Goal: Navigation & Orientation: Find specific page/section

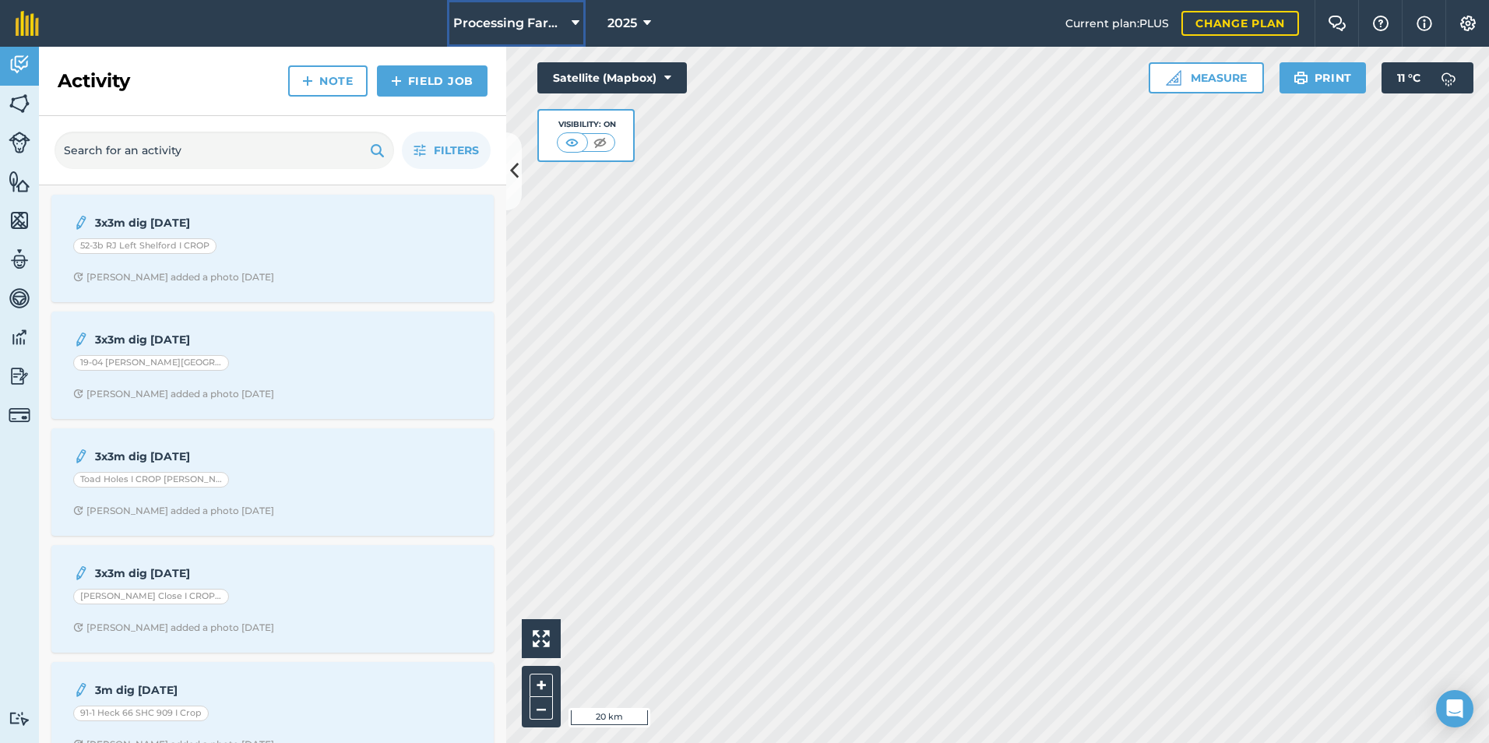
click at [572, 22] on icon at bounding box center [576, 23] width 8 height 19
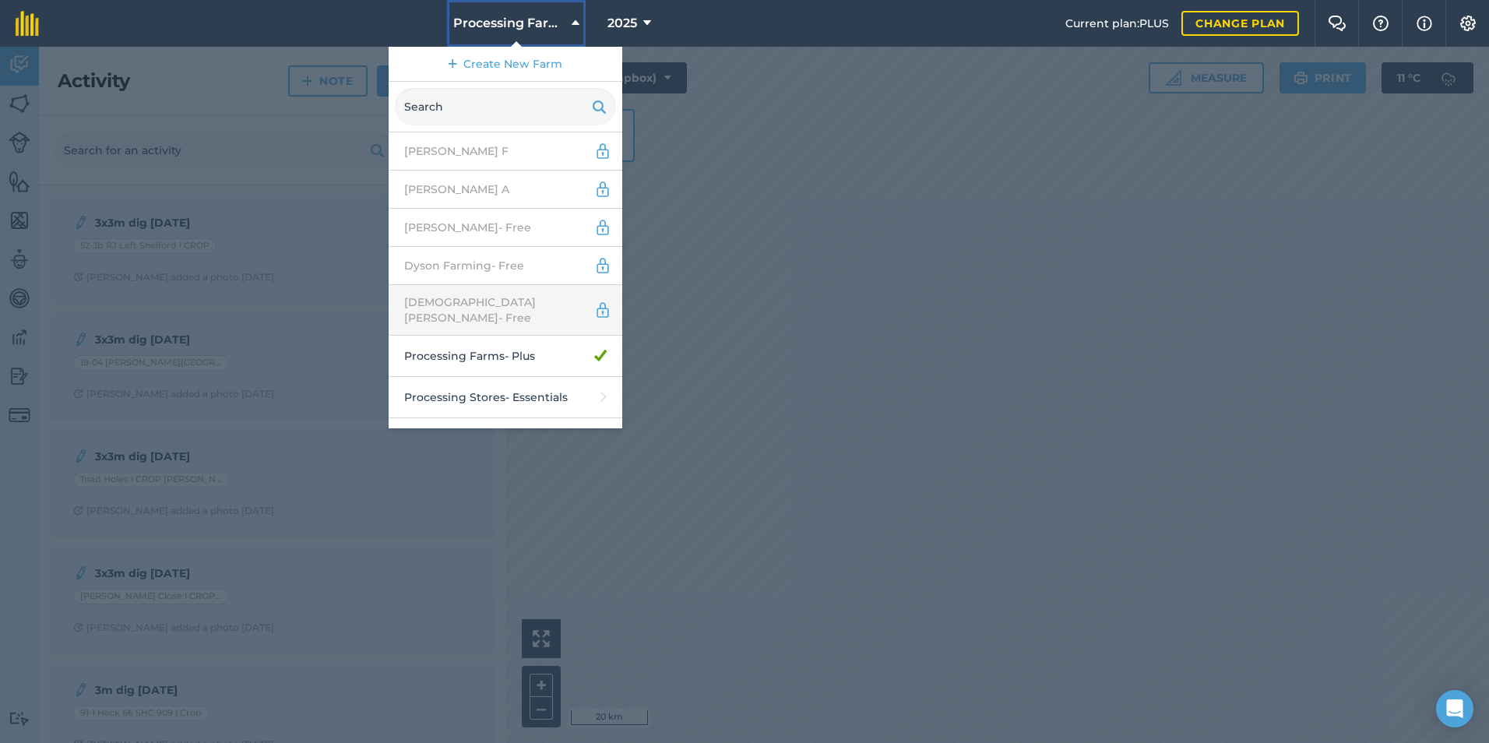
scroll to position [57, 0]
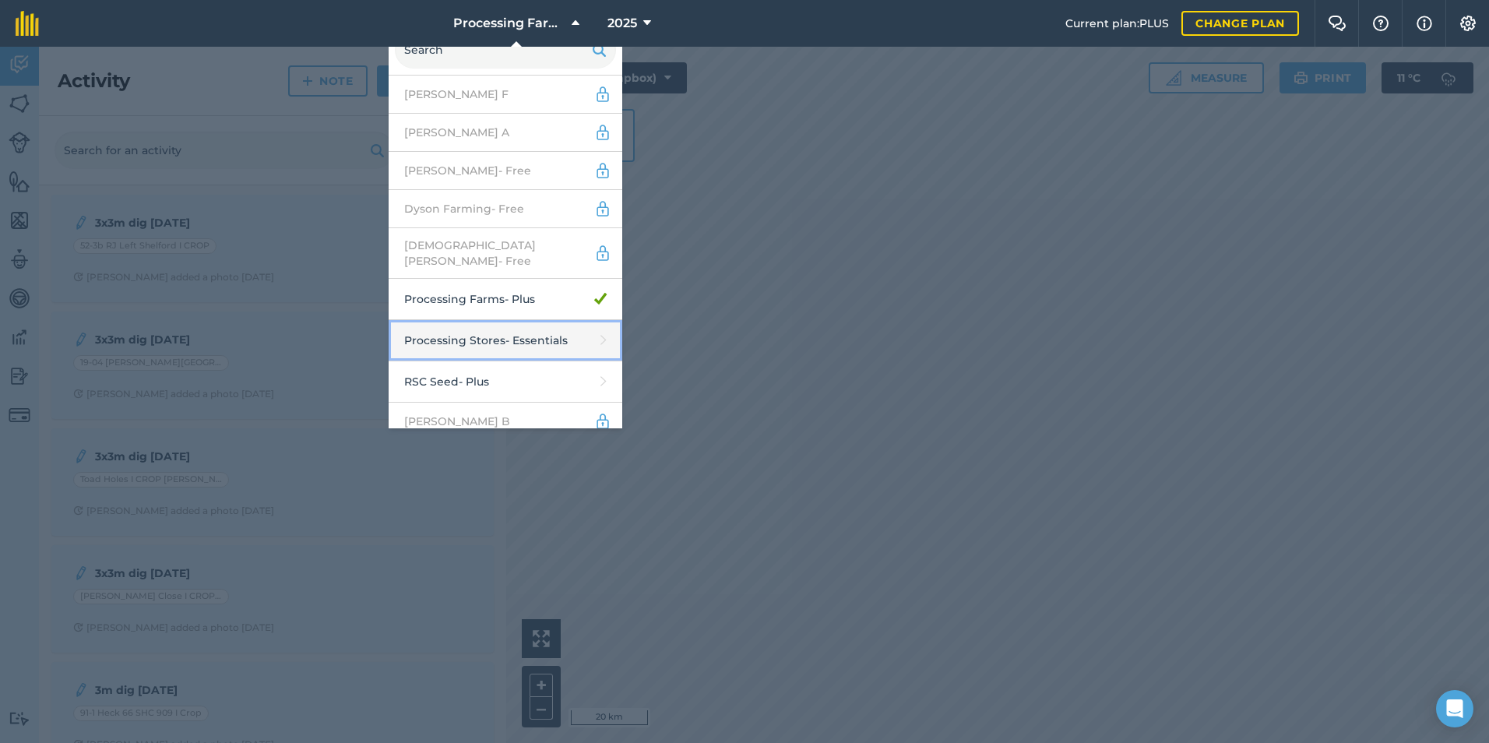
click at [501, 327] on link "Processing Stores - Essentials" at bounding box center [506, 340] width 234 height 41
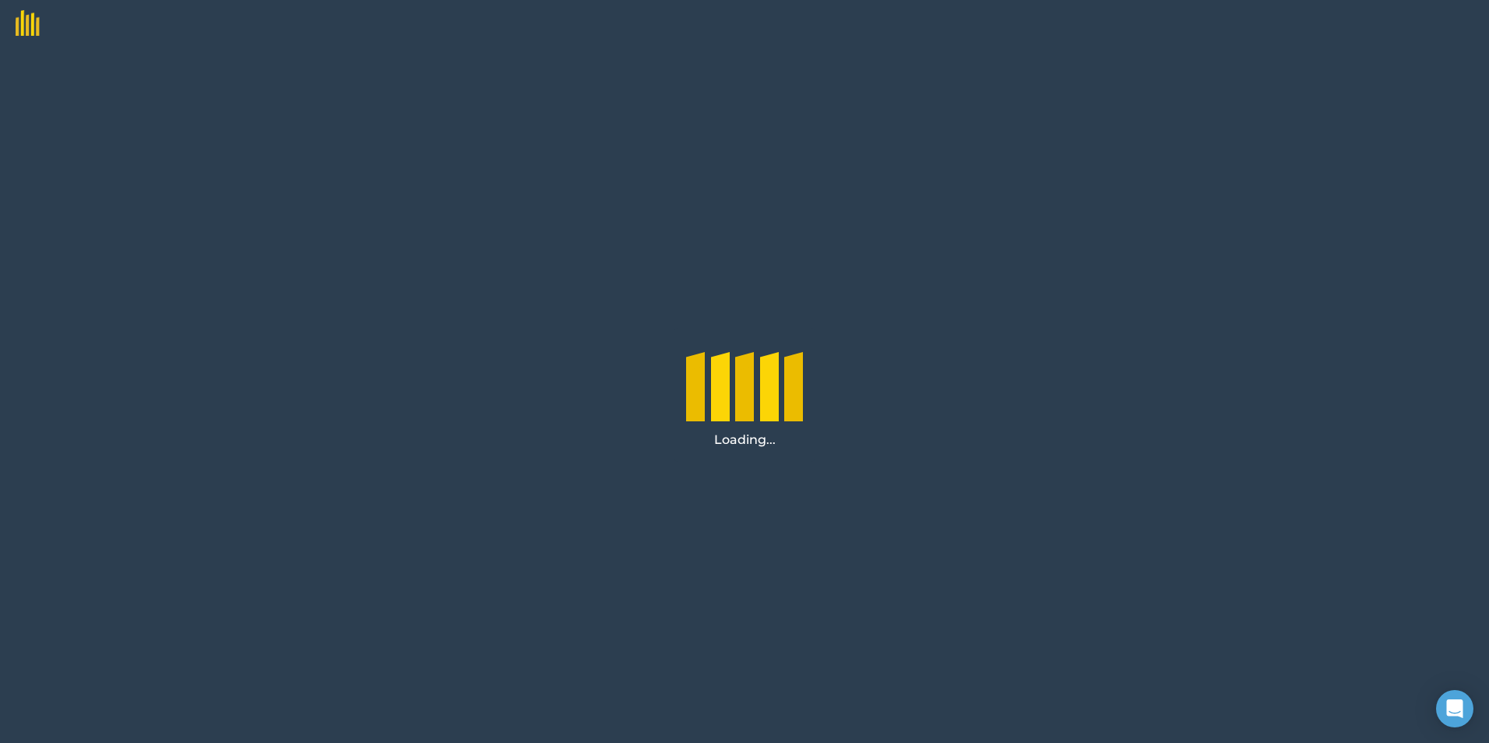
click at [501, 327] on div "Loading..." at bounding box center [744, 395] width 1489 height 696
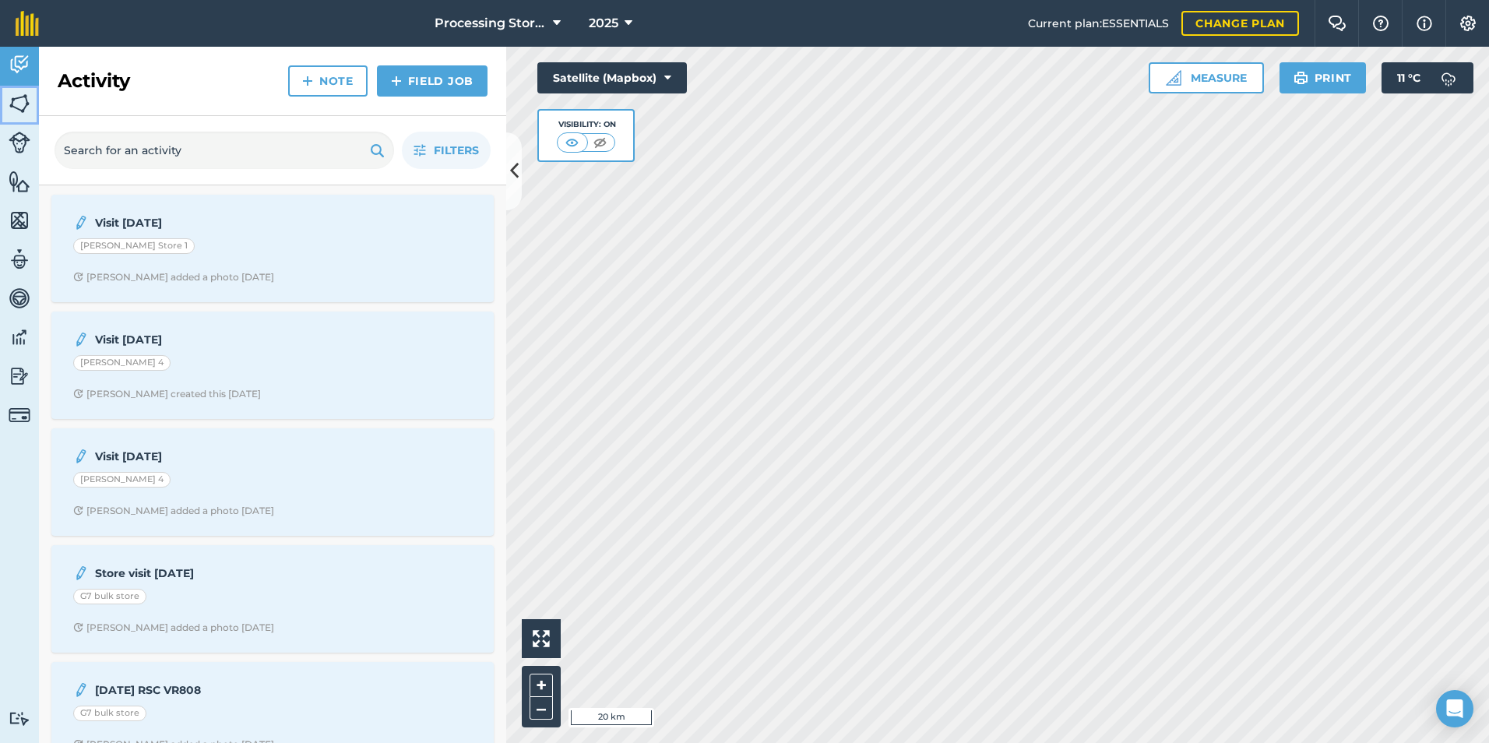
click at [19, 97] on img at bounding box center [20, 103] width 22 height 23
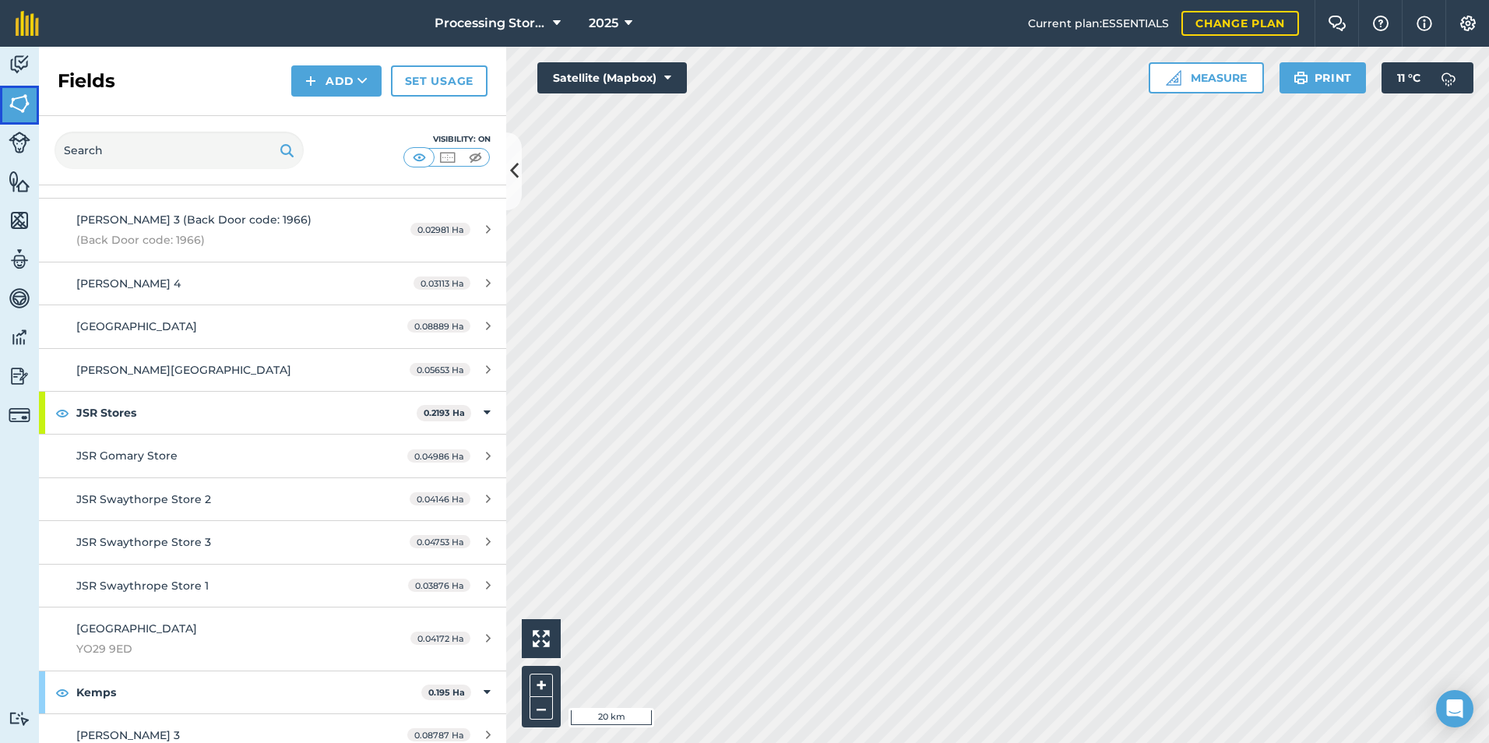
scroll to position [2259, 0]
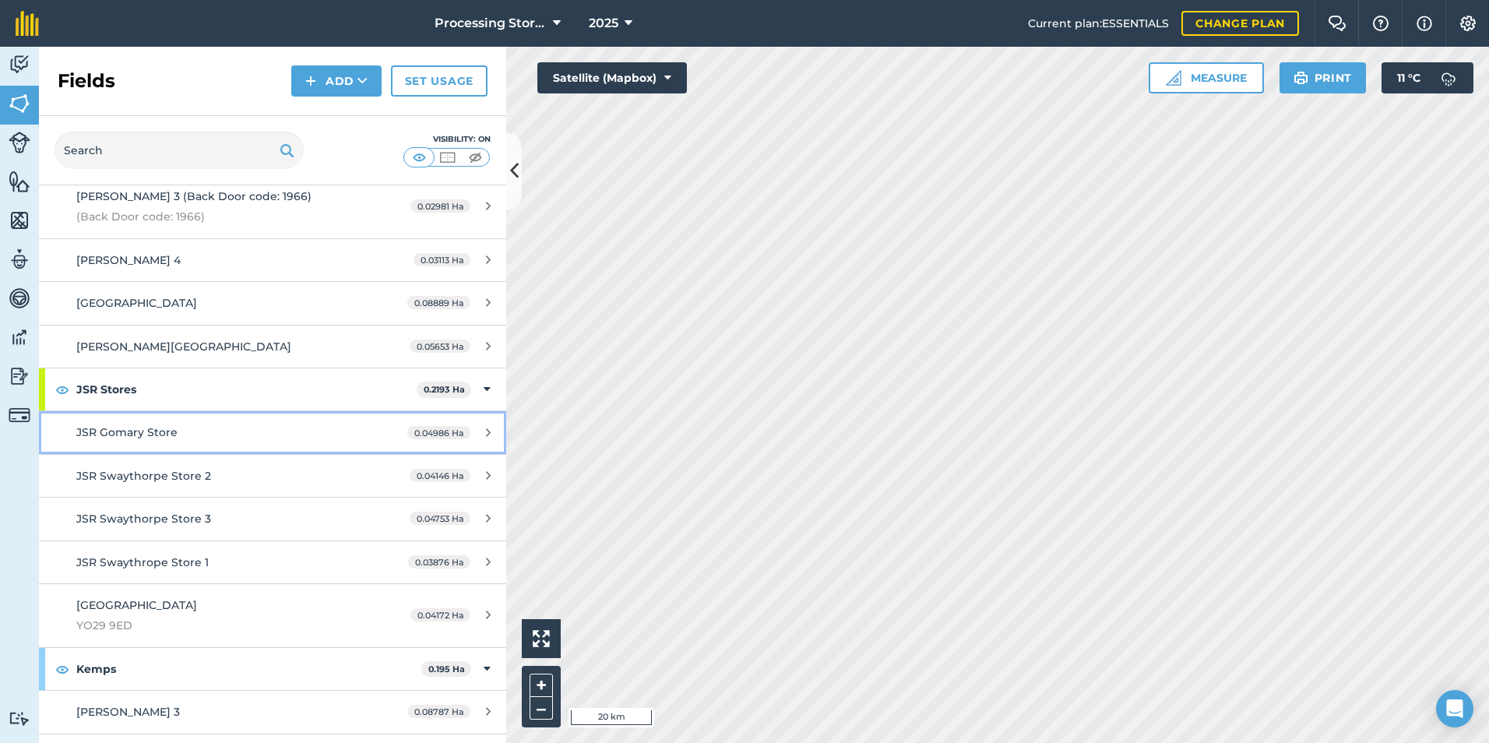
click at [177, 432] on div "JSR Gomary Store" at bounding box center [222, 432] width 293 height 17
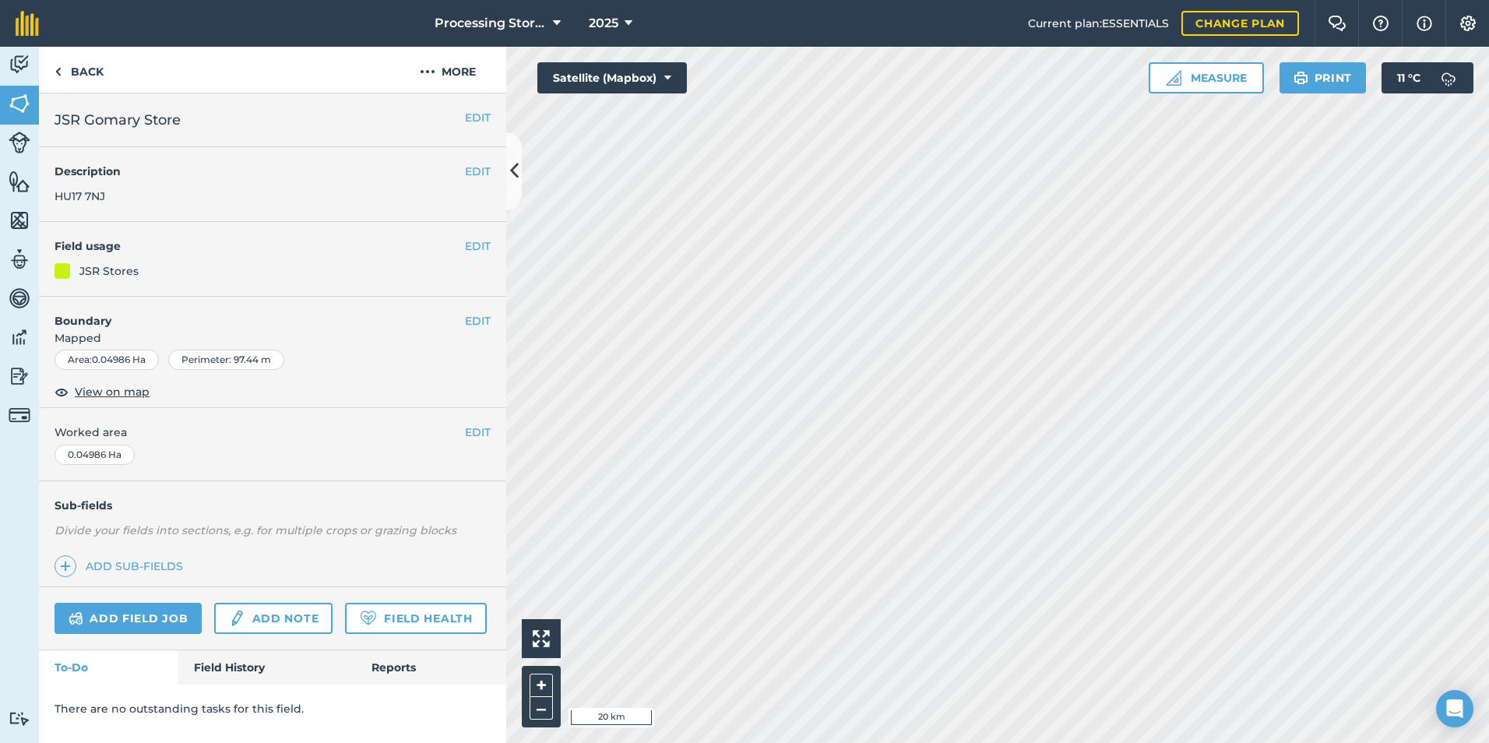
click at [177, 432] on span "Worked area" at bounding box center [273, 432] width 436 height 17
click at [132, 395] on span "View on map" at bounding box center [112, 391] width 75 height 17
click at [64, 63] on link "Back" at bounding box center [79, 70] width 80 height 46
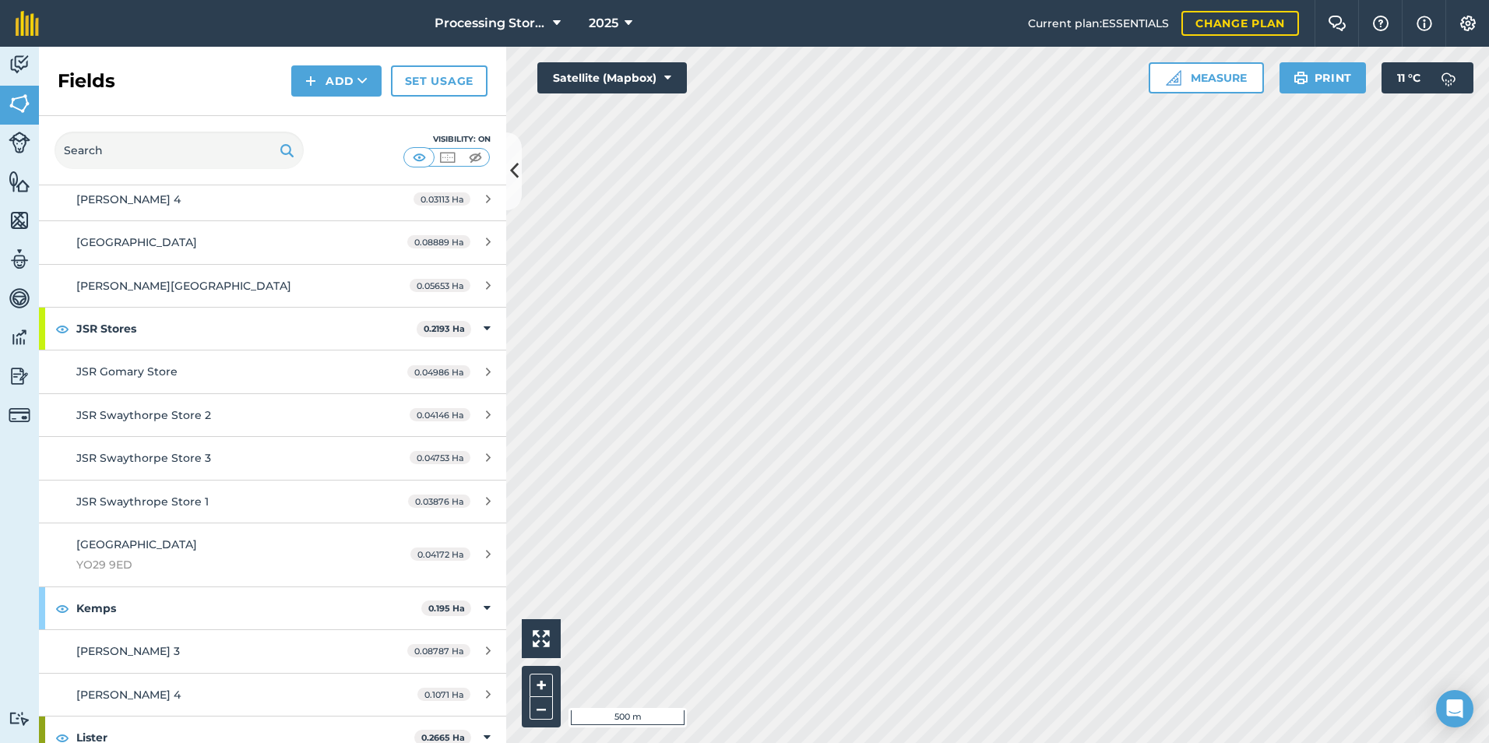
scroll to position [2415, 0]
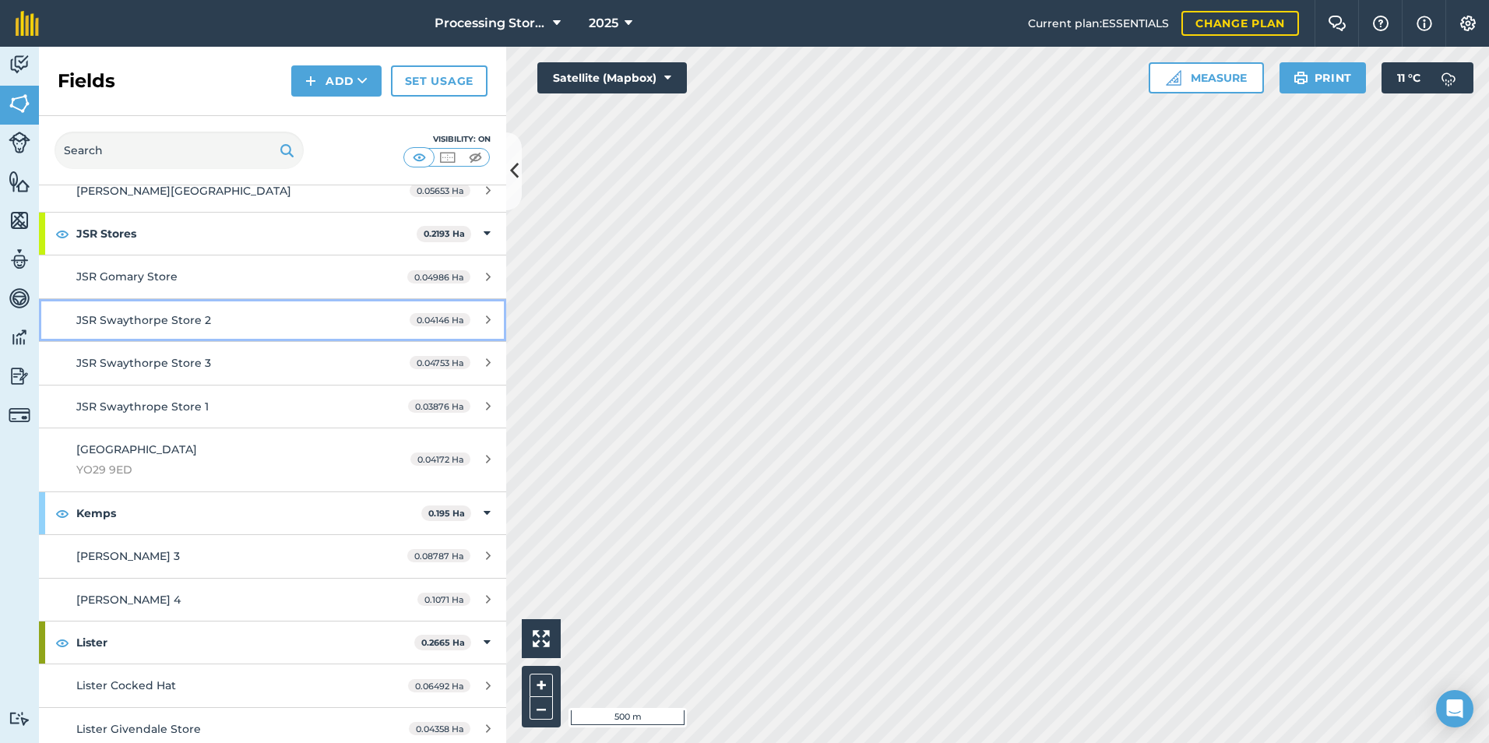
click at [122, 319] on span "JSR Swaythorpe Store 2" at bounding box center [143, 320] width 135 height 14
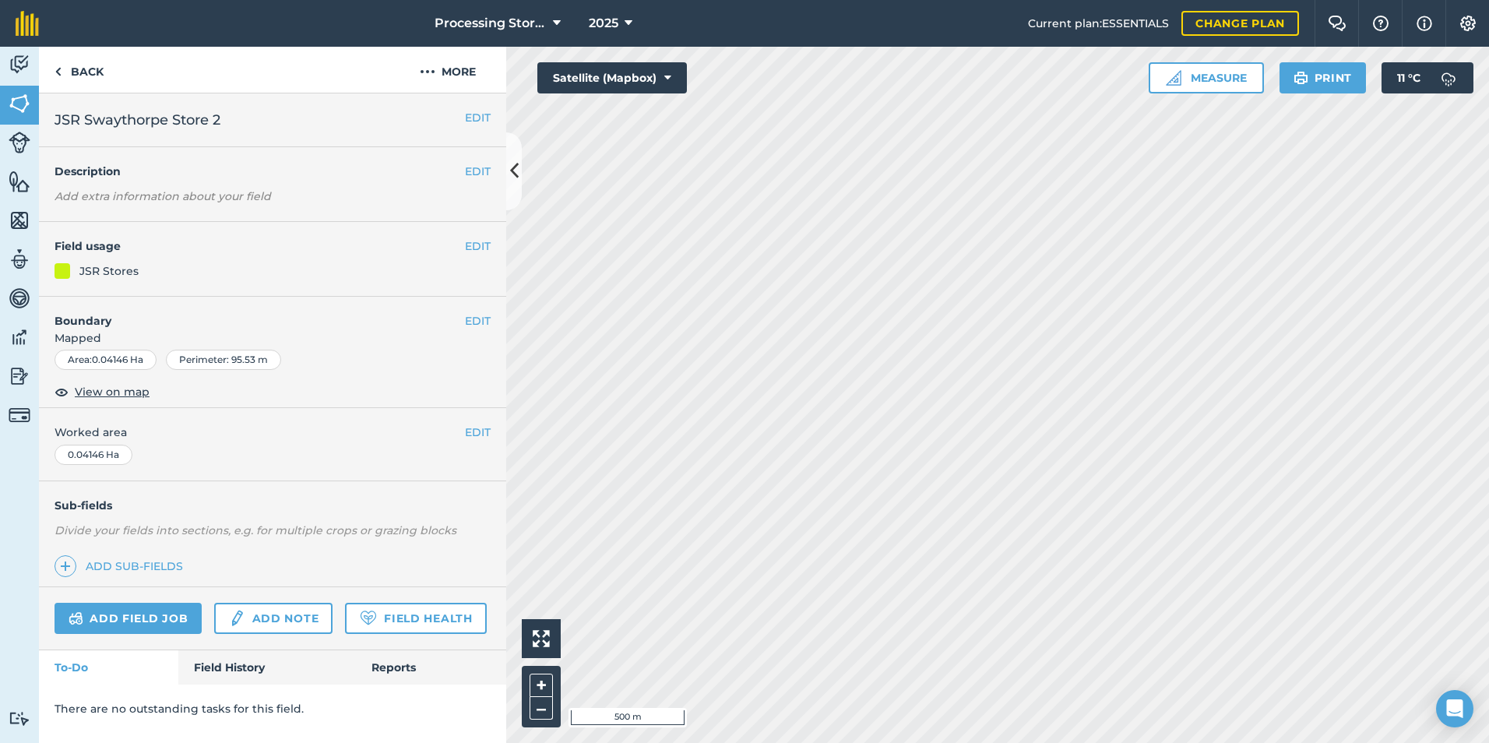
click at [122, 319] on h4 "Boundary" at bounding box center [252, 313] width 426 height 33
click at [114, 392] on span "View on map" at bounding box center [112, 391] width 75 height 17
click at [687, 742] on html "Processing Stores 2025 Current plan : ESSENTIALS Change plan Farm Chat Help Inf…" at bounding box center [744, 371] width 1489 height 743
click at [107, 394] on span "View on map" at bounding box center [112, 391] width 75 height 17
click at [62, 73] on link "Back" at bounding box center [79, 70] width 80 height 46
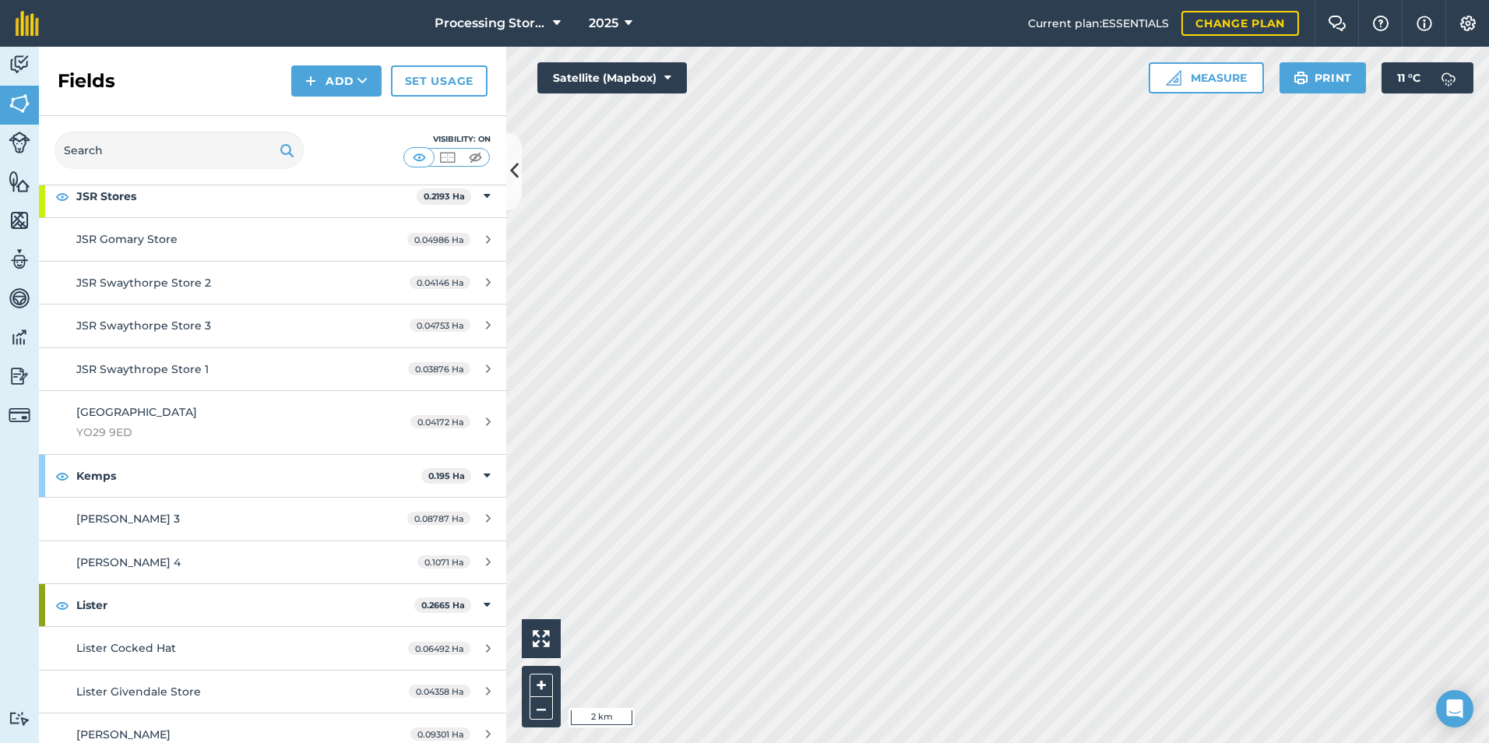
scroll to position [2387, 0]
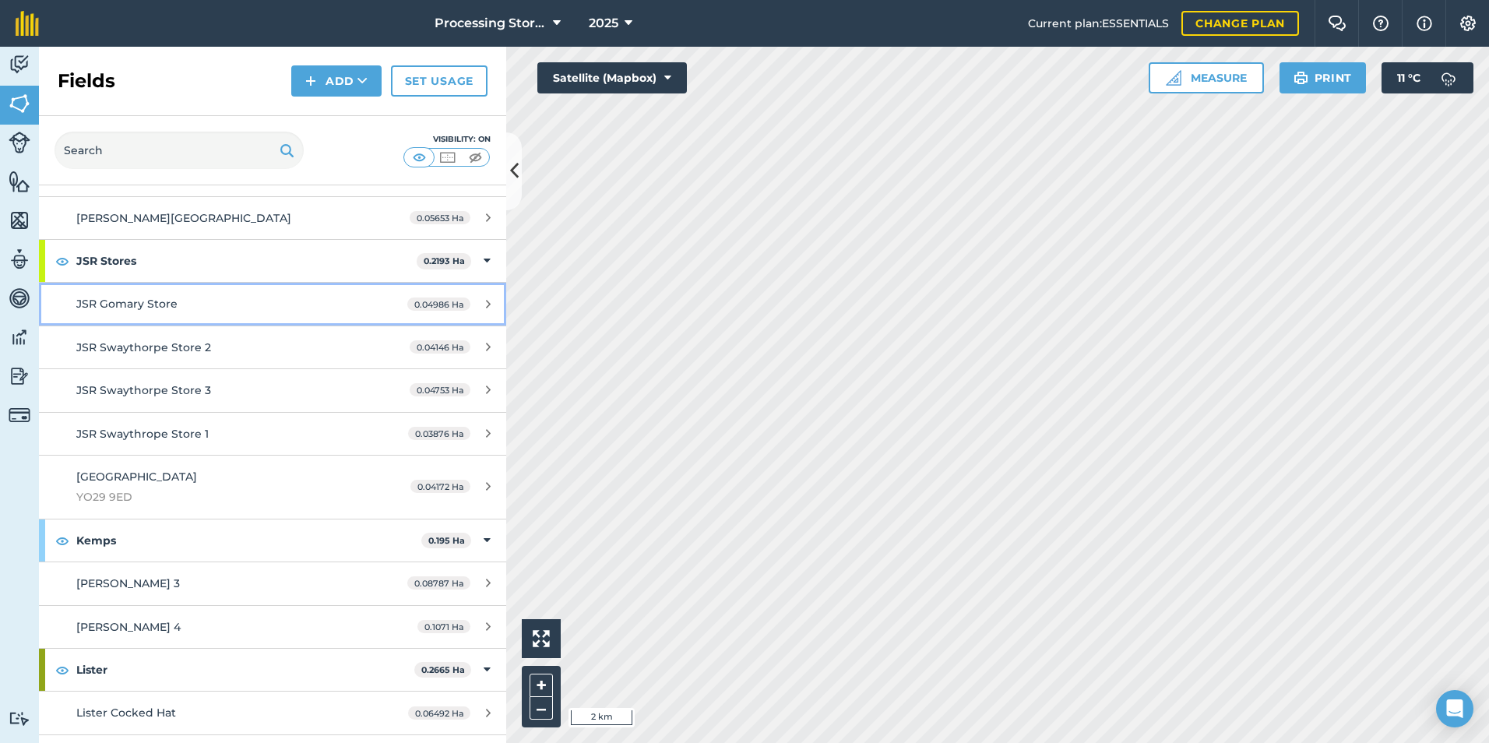
click at [113, 312] on div "JSR Gomary Store" at bounding box center [222, 303] width 293 height 17
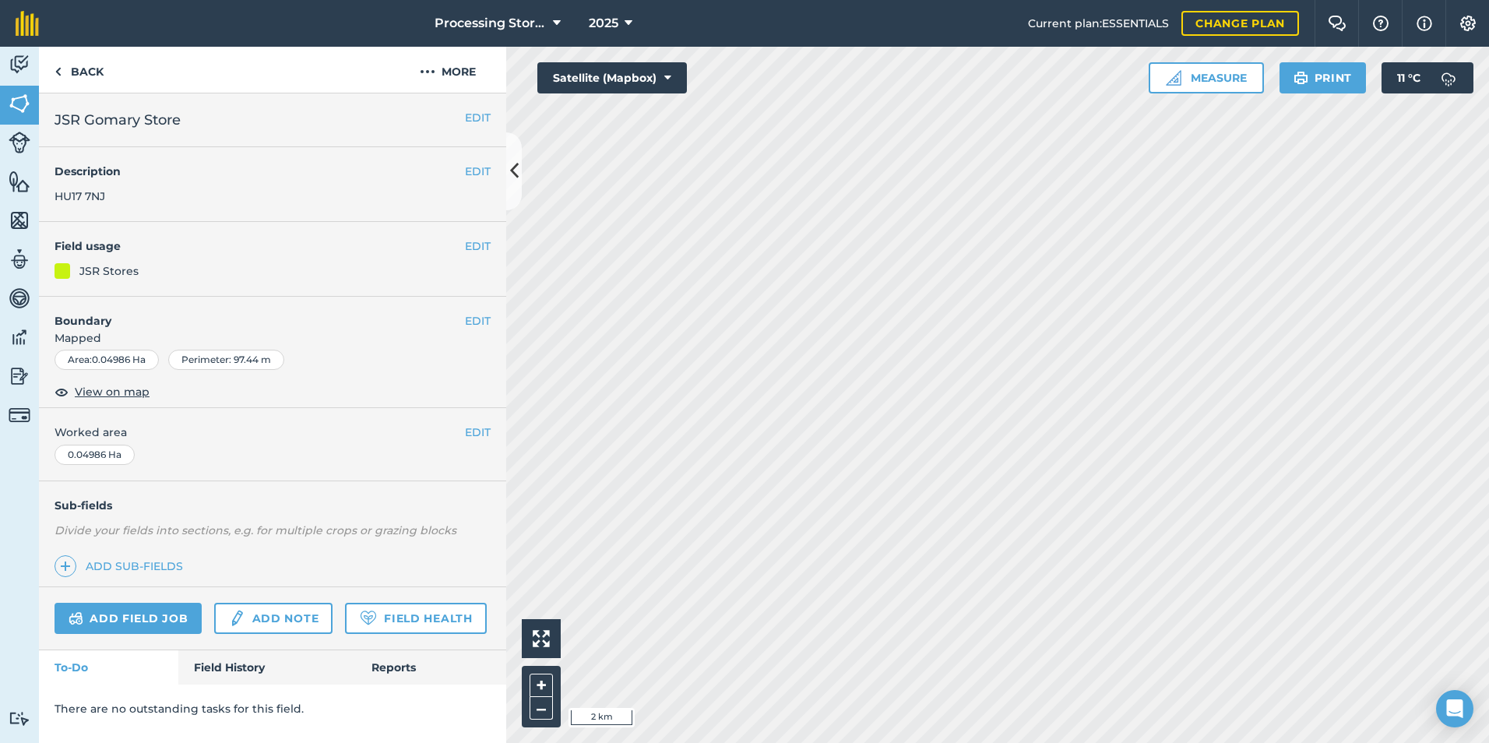
click at [113, 312] on h4 "Boundary" at bounding box center [252, 313] width 426 height 33
click at [115, 392] on span "View on map" at bounding box center [112, 391] width 75 height 17
